Goal: Navigation & Orientation: Find specific page/section

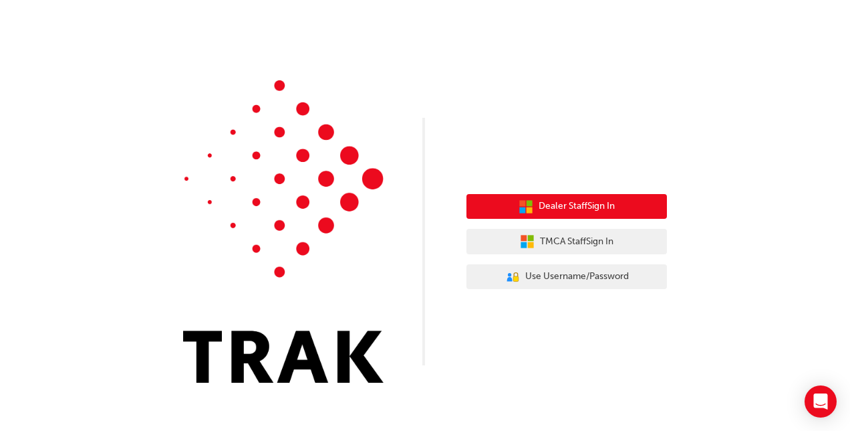
click at [597, 205] on span "Dealer Staff Sign In" at bounding box center [577, 206] width 76 height 15
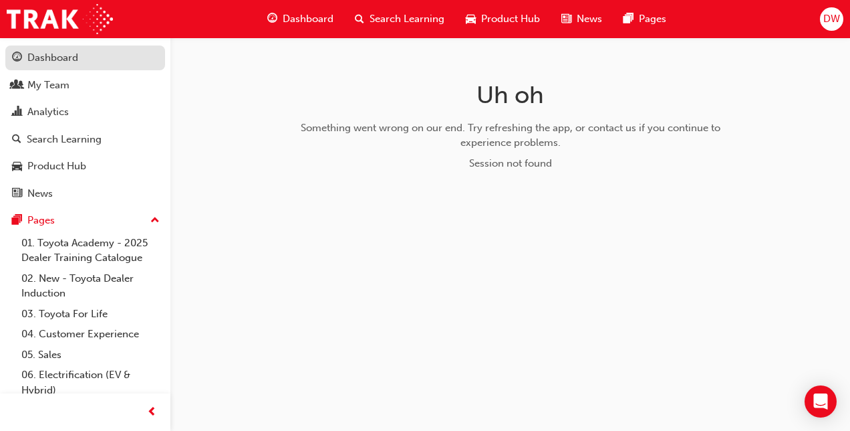
click at [73, 59] on div "Dashboard" at bounding box center [52, 57] width 51 height 15
